Goal: Task Accomplishment & Management: Manage account settings

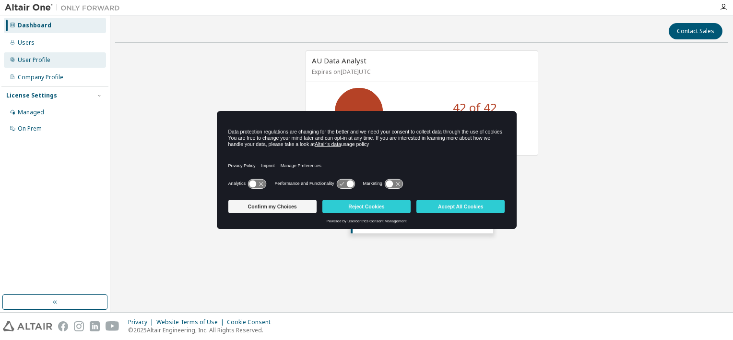
click at [36, 59] on div "User Profile" at bounding box center [34, 60] width 33 height 8
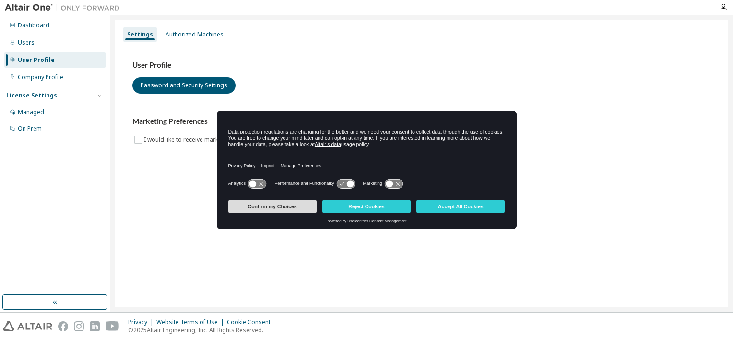
click at [284, 204] on button "Confirm my Choices" at bounding box center [272, 206] width 88 height 13
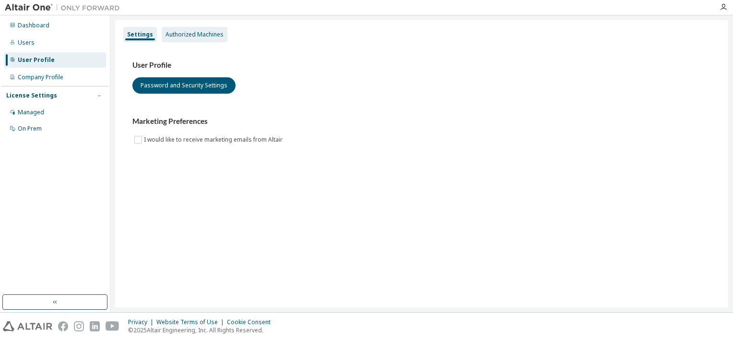
click at [194, 36] on div "Authorized Machines" at bounding box center [195, 35] width 58 height 8
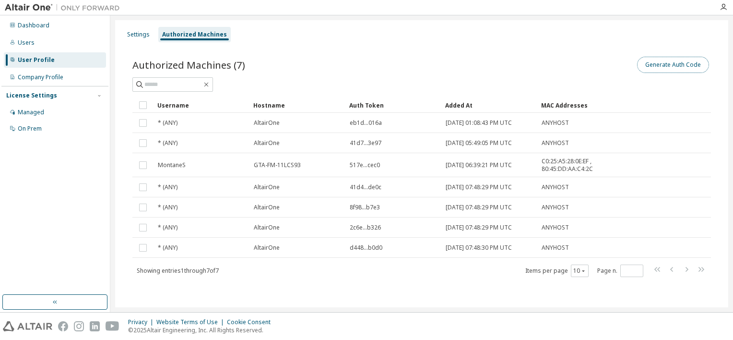
click at [674, 64] on button "Generate Auth Code" at bounding box center [673, 65] width 72 height 16
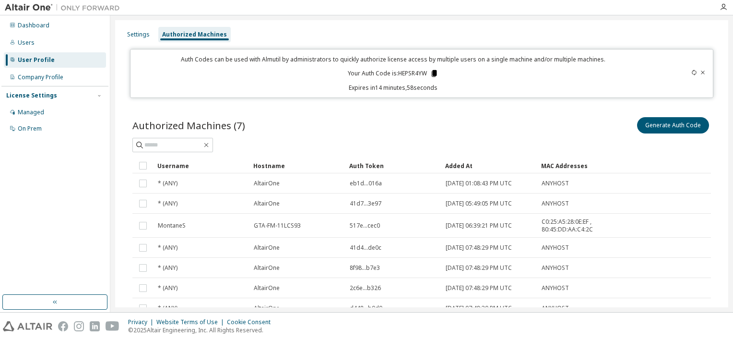
click at [432, 73] on icon at bounding box center [434, 73] width 5 height 7
click at [432, 71] on icon at bounding box center [434, 73] width 5 height 7
